Goal: Task Accomplishment & Management: Manage account settings

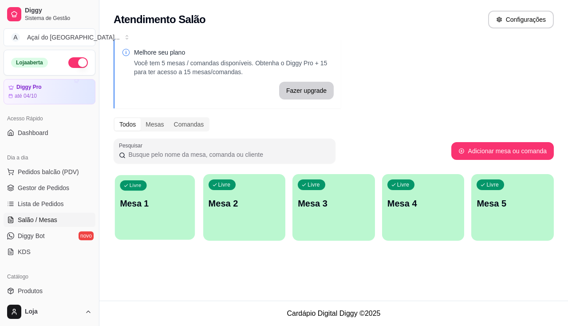
click at [125, 201] on p "Mesa 1" at bounding box center [155, 204] width 70 height 12
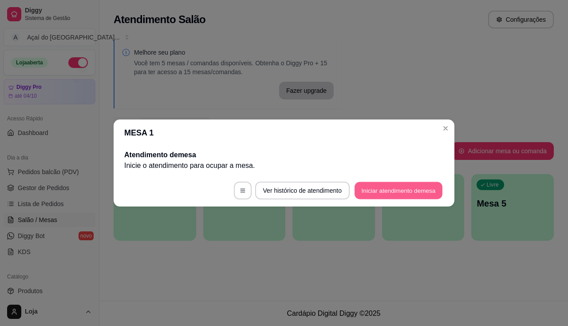
click at [398, 187] on button "Iniciar atendimento de mesa" at bounding box center [399, 190] width 88 height 17
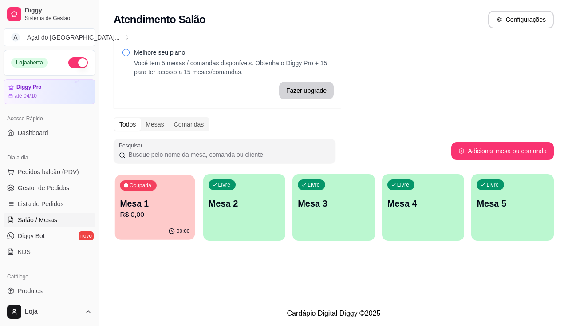
click at [178, 224] on div "00:00" at bounding box center [155, 231] width 80 height 17
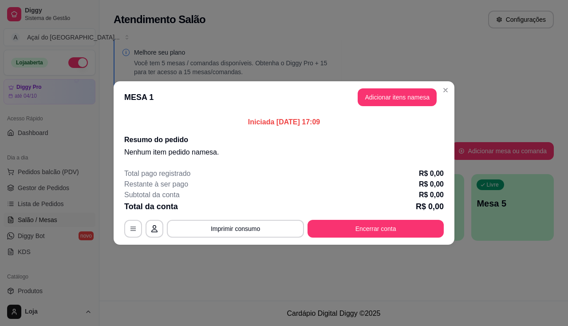
click at [382, 87] on header "MESA 1 Adicionar itens na mesa" at bounding box center [284, 97] width 341 height 32
click at [388, 101] on button "Adicionar itens na mesa" at bounding box center [397, 97] width 79 height 18
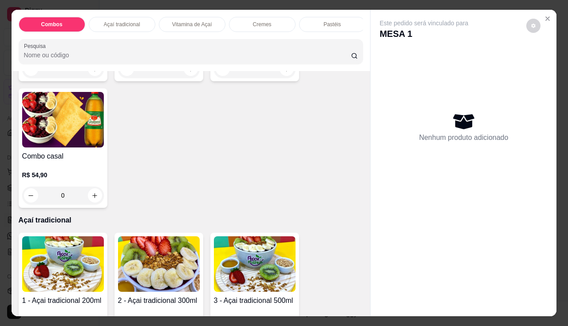
scroll to position [311, 0]
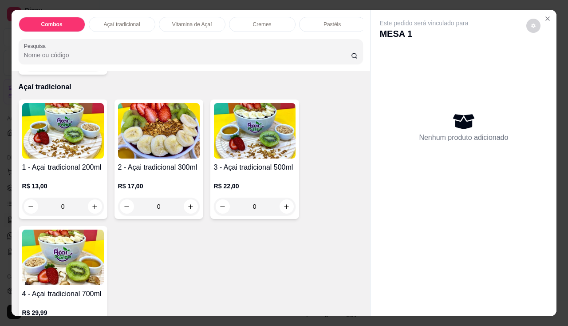
click at [68, 170] on h4 "1 - Açai tradicional 200ml" at bounding box center [63, 167] width 82 height 11
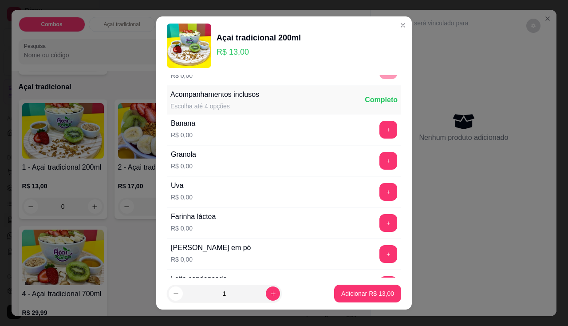
scroll to position [266, 0]
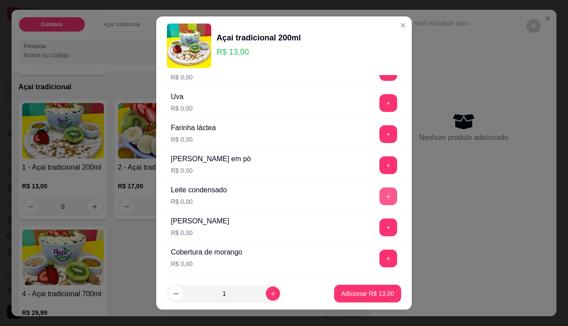
click at [380, 193] on button "+" at bounding box center [389, 196] width 18 height 18
click at [380, 164] on button "+" at bounding box center [388, 164] width 17 height 17
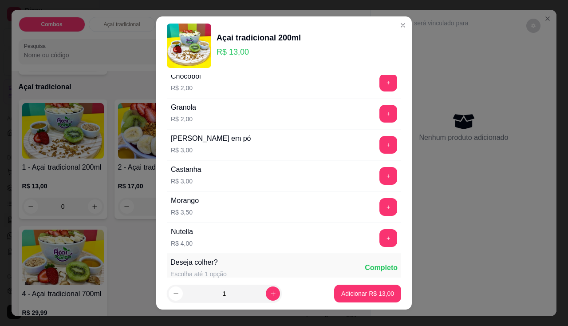
scroll to position [888, 0]
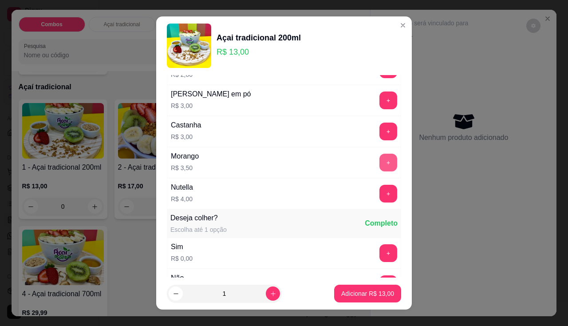
click at [380, 168] on button "+" at bounding box center [389, 163] width 18 height 18
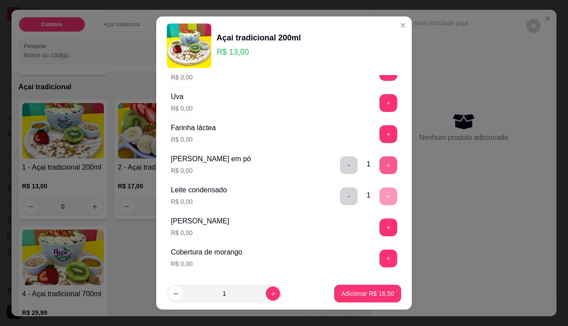
scroll to position [178, 0]
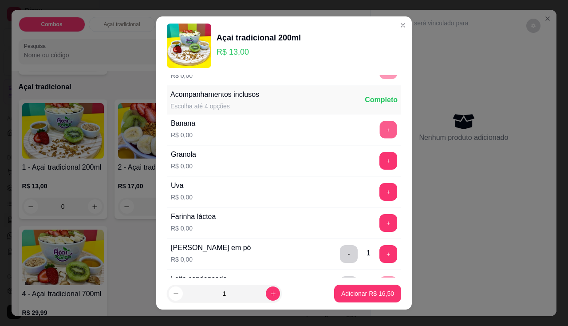
click at [380, 129] on button "+" at bounding box center [388, 129] width 17 height 17
click at [380, 225] on button "+" at bounding box center [389, 223] width 18 height 18
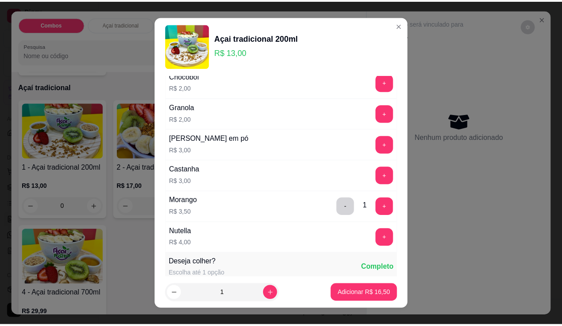
scroll to position [888, 0]
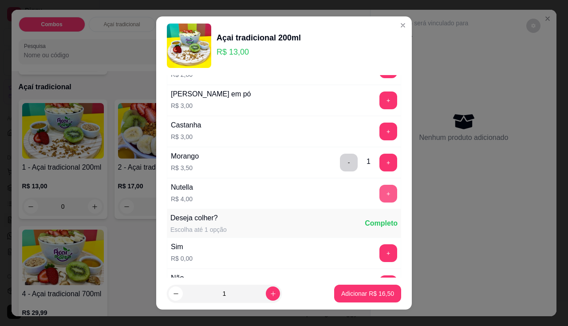
click at [380, 194] on button "+" at bounding box center [389, 194] width 18 height 18
click at [361, 296] on p "Adicionar R$ 20,50" at bounding box center [367, 293] width 51 height 8
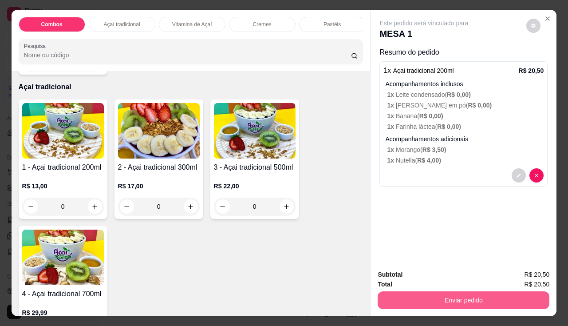
click at [421, 291] on button "Enviar pedido" at bounding box center [464, 300] width 172 height 18
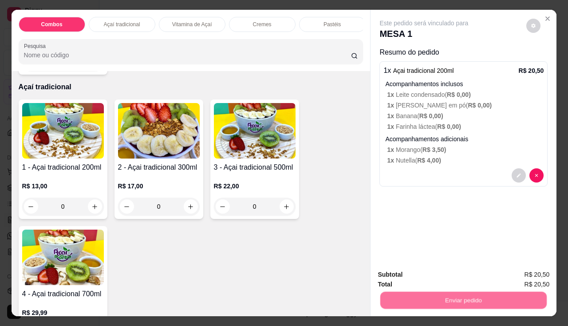
click at [430, 267] on button "Não registrar e enviar pedido" at bounding box center [434, 275] width 92 height 17
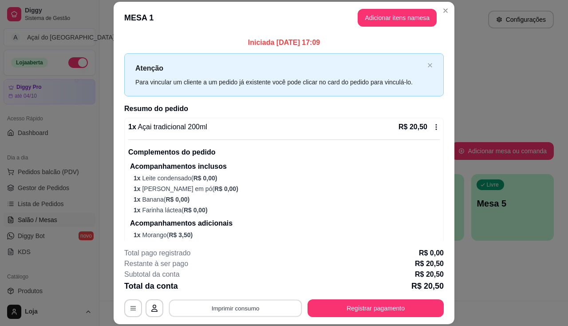
click at [247, 300] on button "Imprimir consumo" at bounding box center [235, 308] width 133 height 17
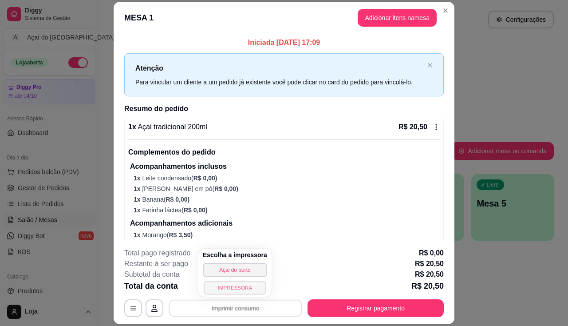
click at [246, 287] on button "IMPRESSORA" at bounding box center [235, 288] width 62 height 14
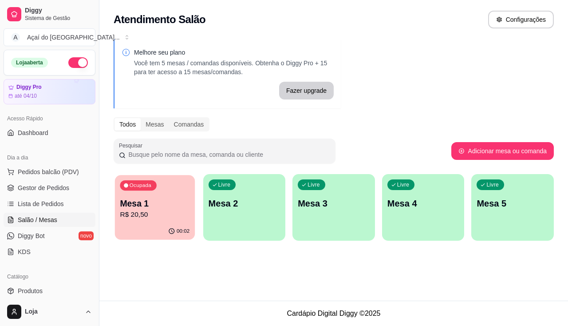
click at [162, 207] on p "Mesa 1" at bounding box center [155, 204] width 70 height 12
click at [34, 291] on span "Produtos" at bounding box center [30, 290] width 25 height 9
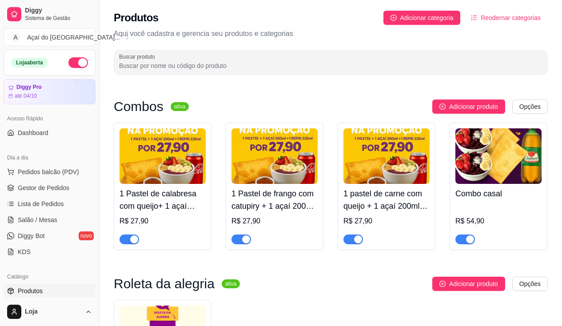
click at [238, 238] on span "button" at bounding box center [241, 239] width 20 height 10
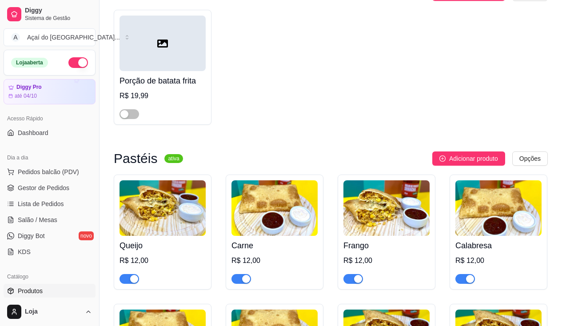
scroll to position [1243, 0]
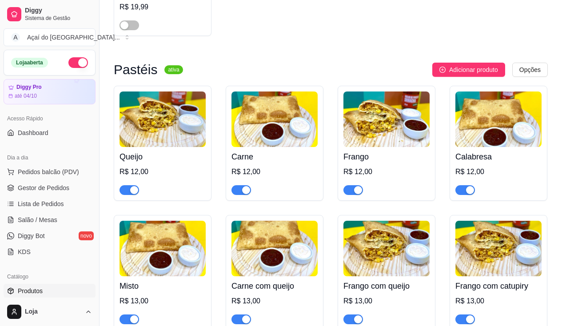
click at [347, 191] on span "button" at bounding box center [353, 190] width 20 height 10
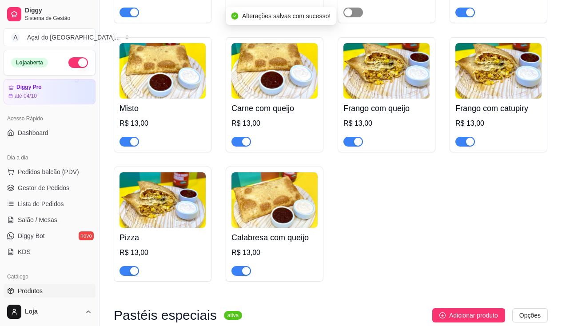
scroll to position [1465, 0]
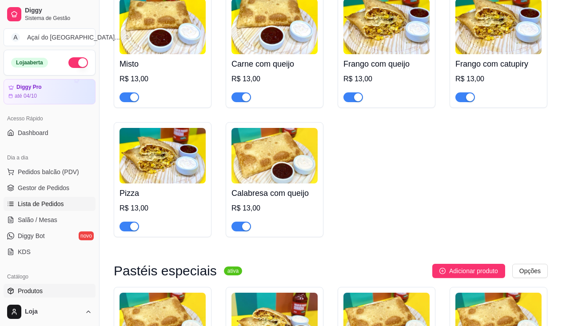
click at [33, 209] on link "Lista de Pedidos" at bounding box center [50, 204] width 92 height 14
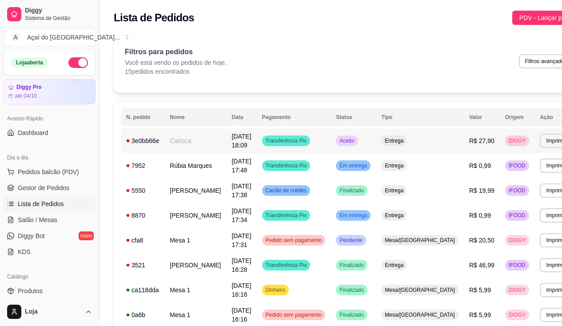
click at [257, 140] on td "Transferência Pix" at bounding box center [294, 140] width 74 height 25
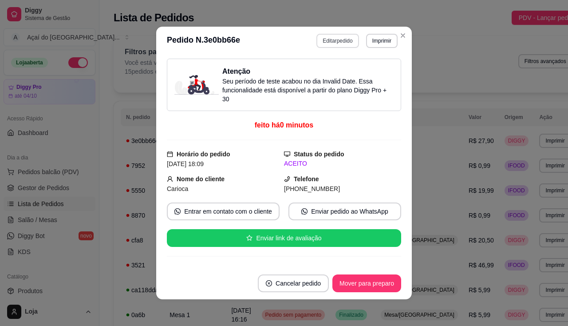
click at [343, 44] on button "Editar pedido" at bounding box center [338, 41] width 42 height 14
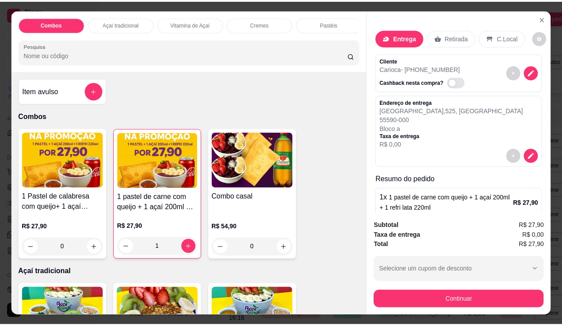
scroll to position [44, 0]
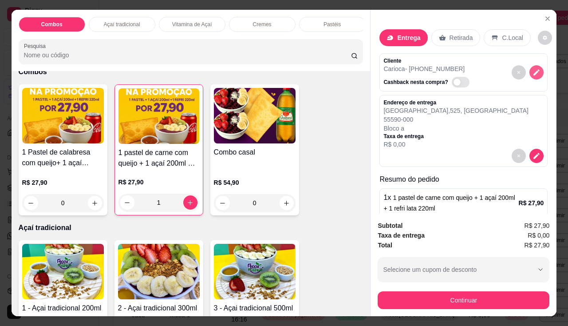
click at [533, 69] on icon "decrease-product-quantity" at bounding box center [537, 72] width 8 height 8
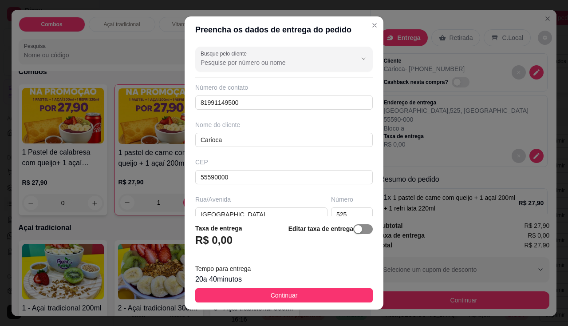
click at [354, 233] on div "button" at bounding box center [358, 229] width 8 height 8
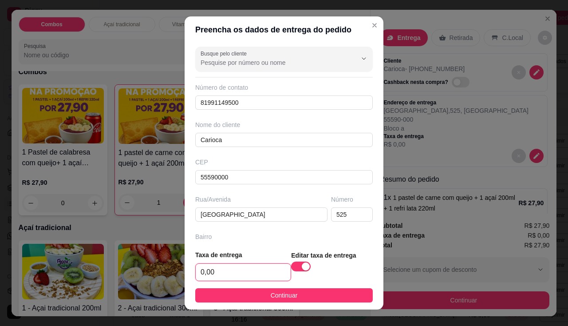
click at [239, 277] on input "0,00" at bounding box center [243, 272] width 95 height 17
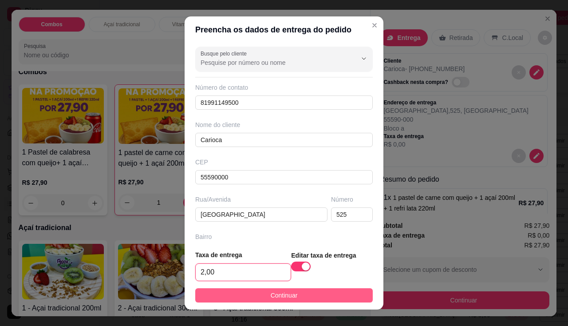
type input "2,00"
click at [238, 294] on button "Continuar" at bounding box center [284, 295] width 178 height 14
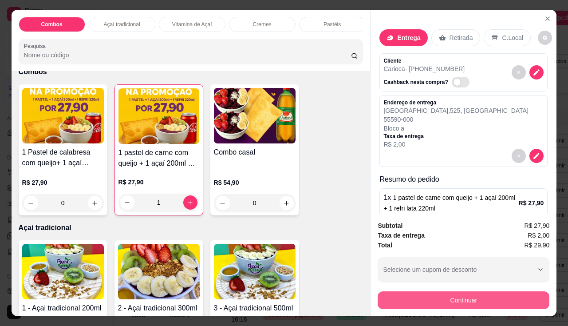
click at [436, 292] on button "Continuar" at bounding box center [464, 300] width 172 height 18
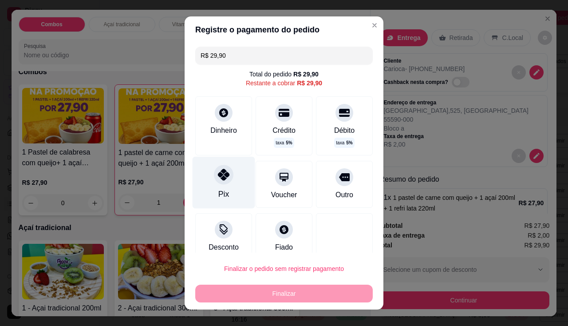
click at [225, 178] on div at bounding box center [224, 175] width 20 height 20
type input "R$ 0,00"
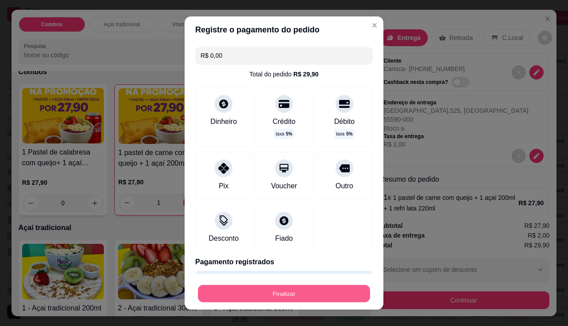
click at [273, 290] on button "Finalizar" at bounding box center [284, 293] width 172 height 17
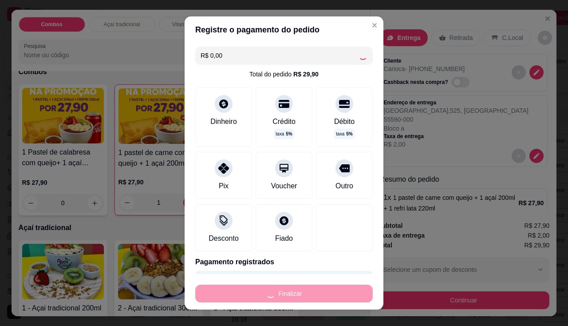
type input "0"
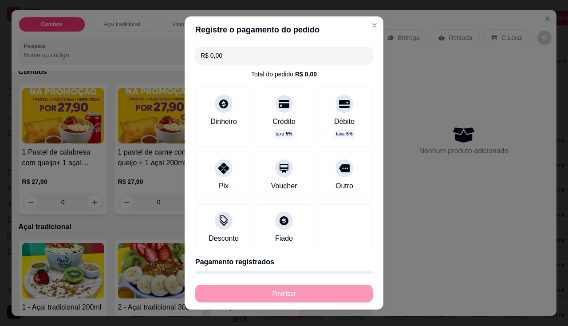
type input "-R$ 29,90"
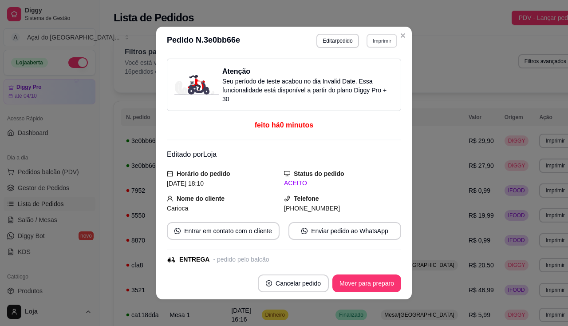
click at [378, 35] on button "Imprimir" at bounding box center [382, 41] width 31 height 14
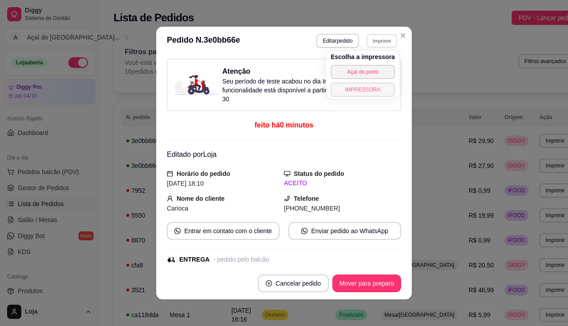
click at [382, 84] on button "IMPRESSORA" at bounding box center [363, 90] width 64 height 14
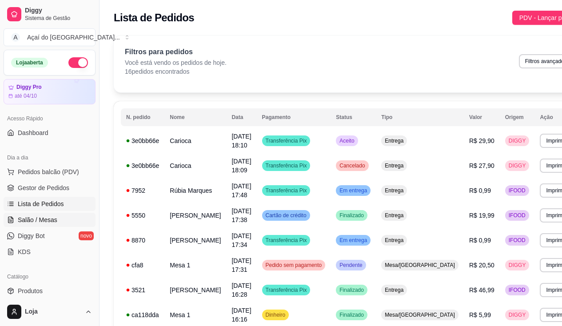
click at [38, 219] on span "Salão / Mesas" at bounding box center [38, 219] width 40 height 9
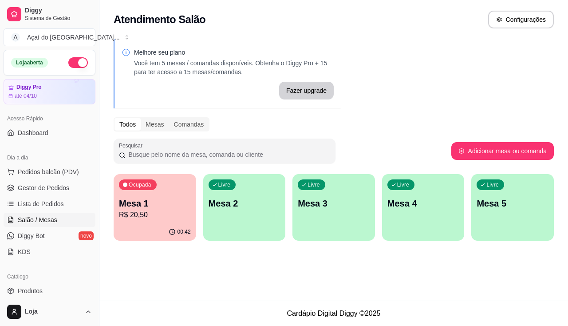
click at [134, 222] on div "Ocupada Mesa 1 R$ 20,50" at bounding box center [155, 198] width 83 height 49
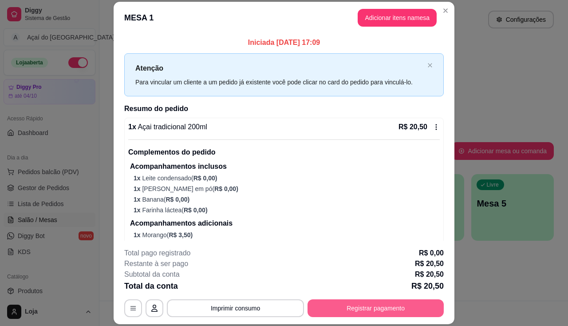
click at [369, 305] on button "Registrar pagamento" at bounding box center [376, 308] width 136 height 18
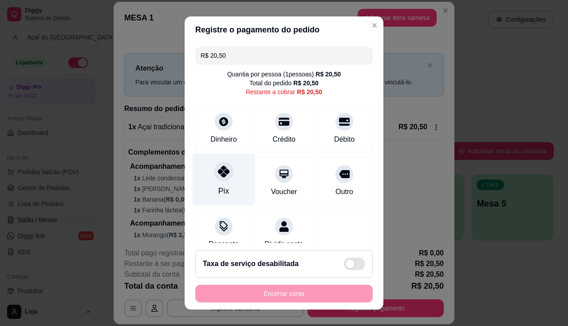
click at [218, 174] on icon at bounding box center [224, 172] width 12 height 12
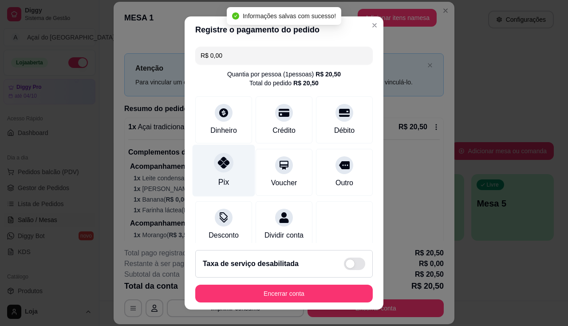
type input "R$ 0,00"
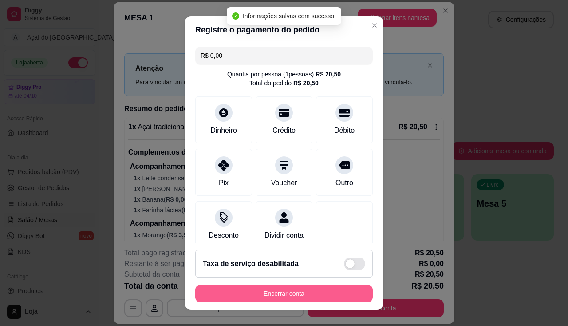
click at [273, 295] on button "Encerrar conta" at bounding box center [284, 294] width 178 height 18
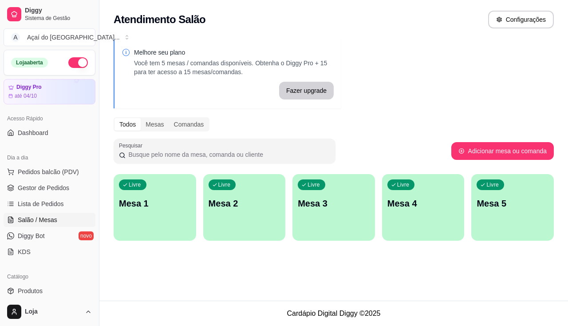
click at [63, 202] on link "Lista de Pedidos" at bounding box center [50, 204] width 92 height 14
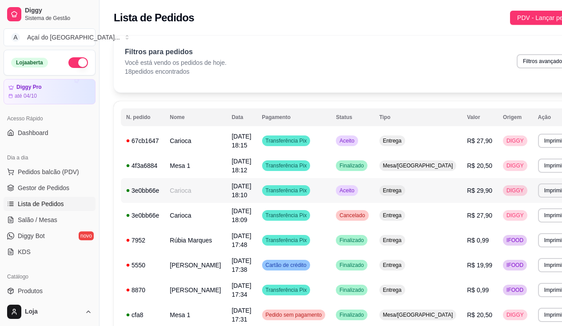
click at [205, 186] on td "Carioca" at bounding box center [195, 190] width 62 height 25
click at [229, 140] on td "[DATE] 18:15" at bounding box center [241, 140] width 30 height 25
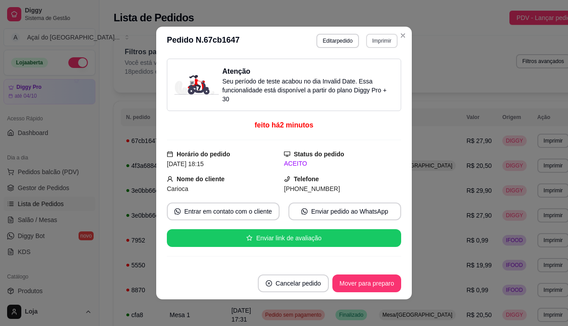
click at [379, 44] on button "Imprimir" at bounding box center [382, 41] width 32 height 14
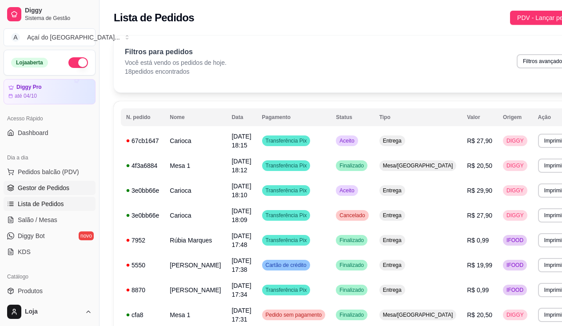
click at [21, 184] on span "Gestor de Pedidos" at bounding box center [43, 187] width 51 height 9
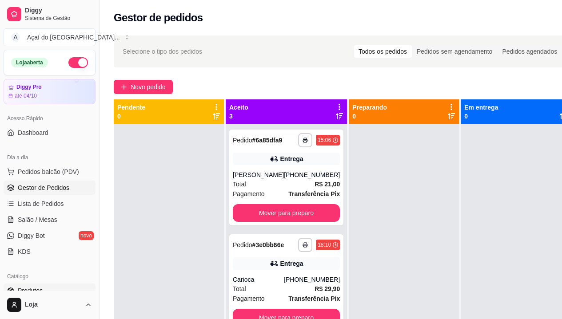
click at [41, 290] on span "Produtos" at bounding box center [30, 290] width 25 height 9
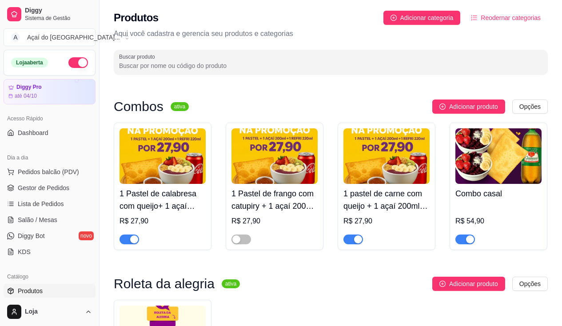
click at [130, 236] on div "button" at bounding box center [134, 239] width 8 height 8
click at [353, 237] on span "button" at bounding box center [353, 239] width 20 height 10
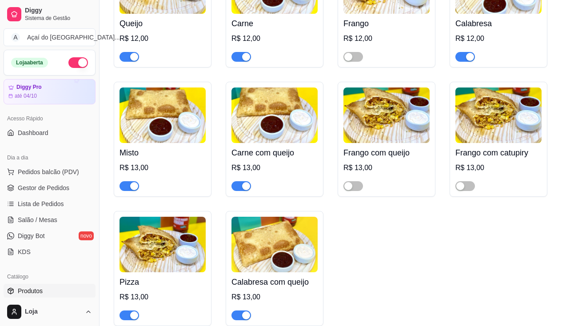
scroll to position [1421, 0]
